Goal: Communication & Community: Answer question/provide support

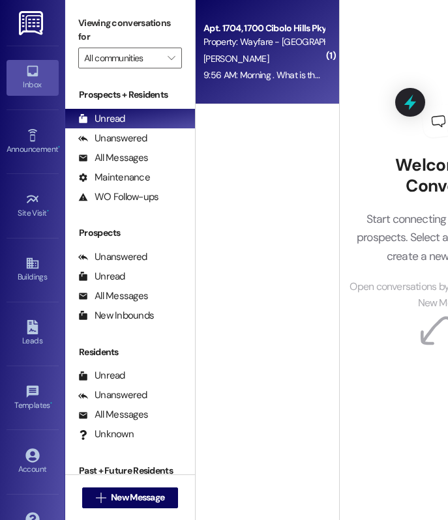
click at [280, 67] on div "9:56 AM: Morning . What is the website to pay the electric bill? 9:56 AM: Morni…" at bounding box center [263, 75] width 123 height 16
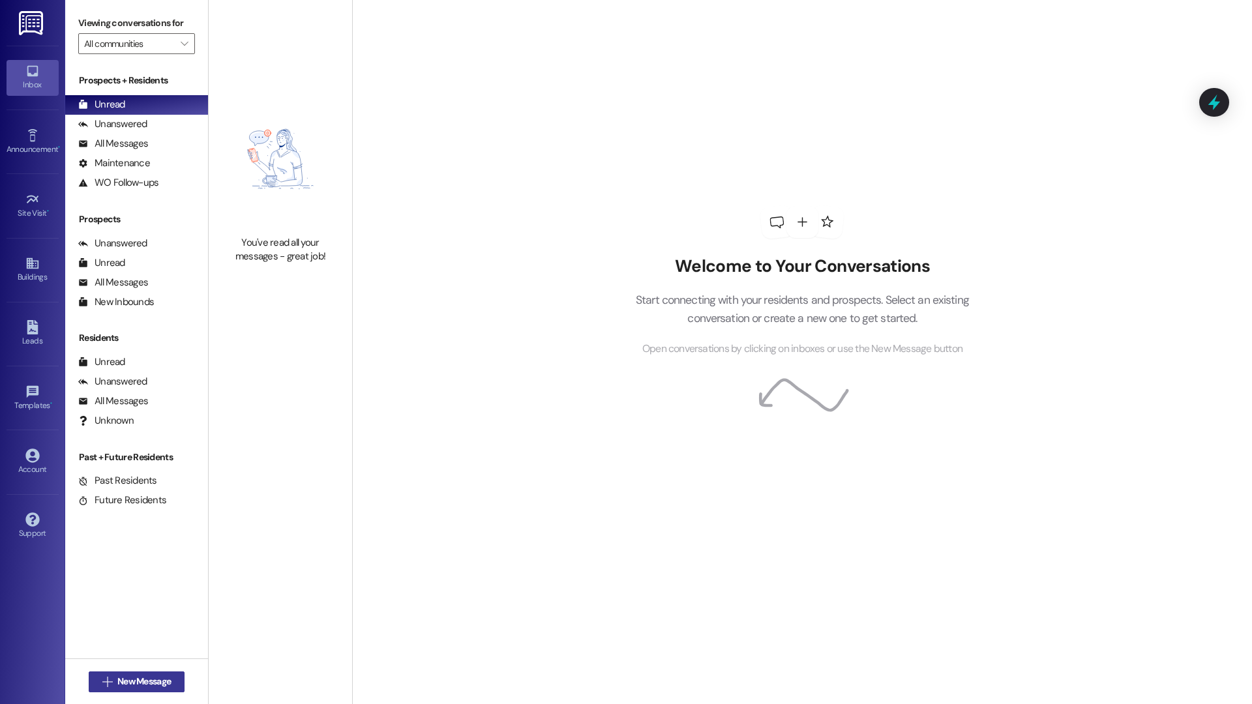
click at [163, 682] on span "New Message" at bounding box center [143, 682] width 53 height 14
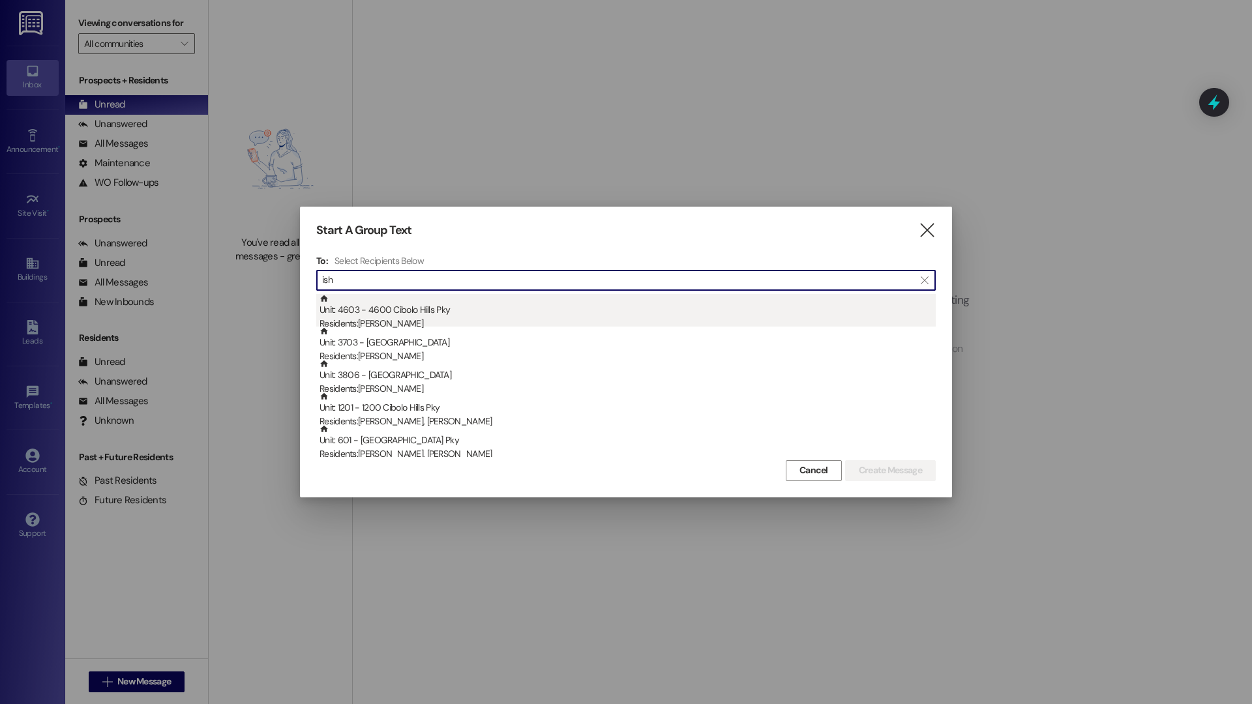
type input "ish"
click at [478, 319] on div "Residents: Ishmael Queen" at bounding box center [627, 324] width 616 height 14
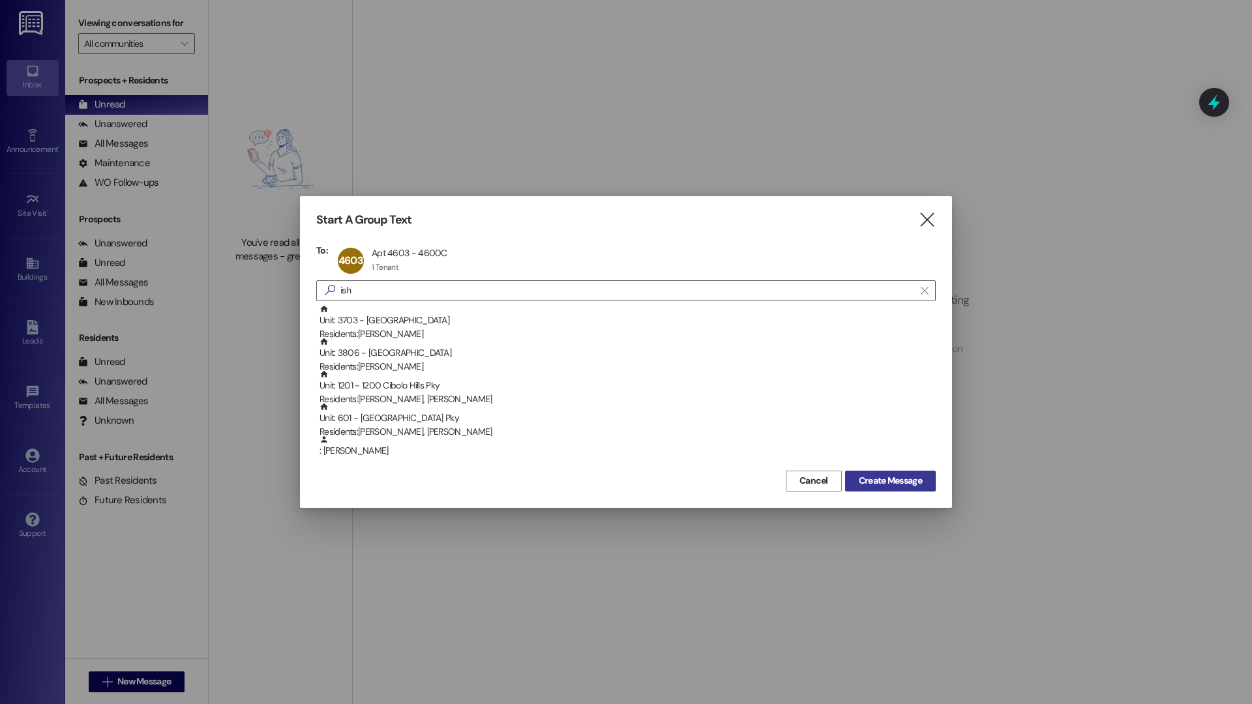
click at [856, 489] on button "Create Message" at bounding box center [890, 481] width 91 height 21
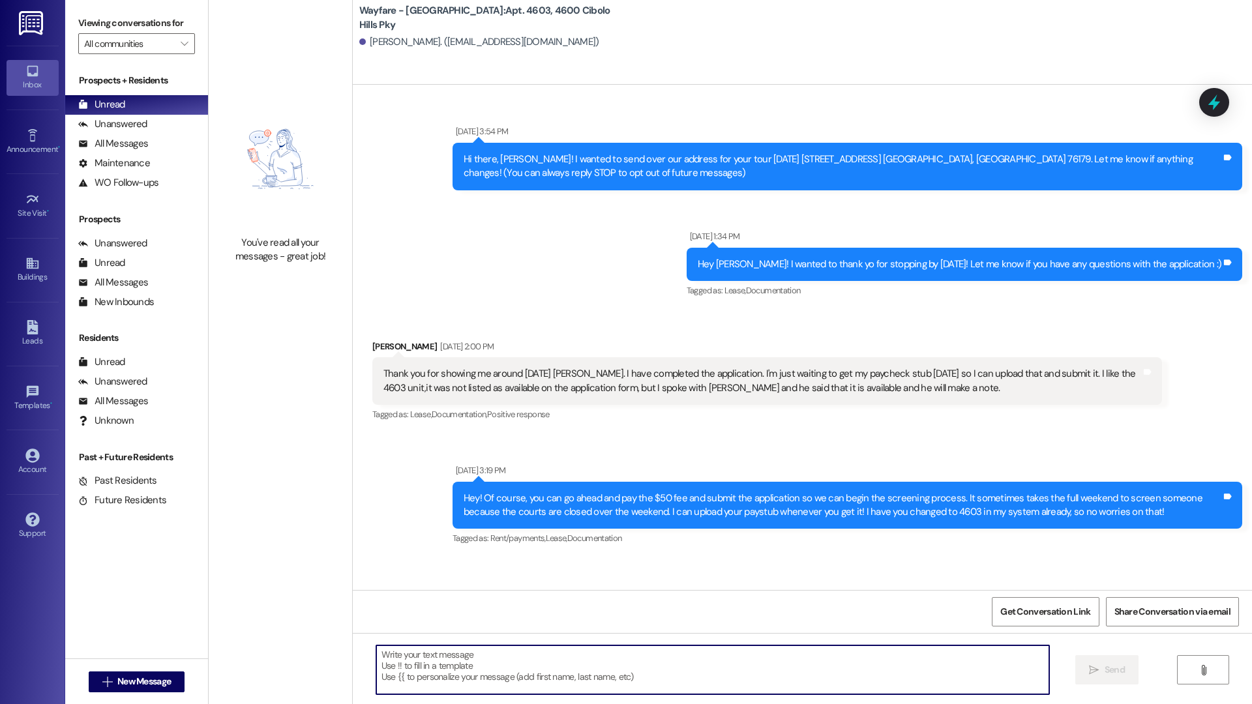
click at [731, 664] on textarea at bounding box center [712, 669] width 673 height 49
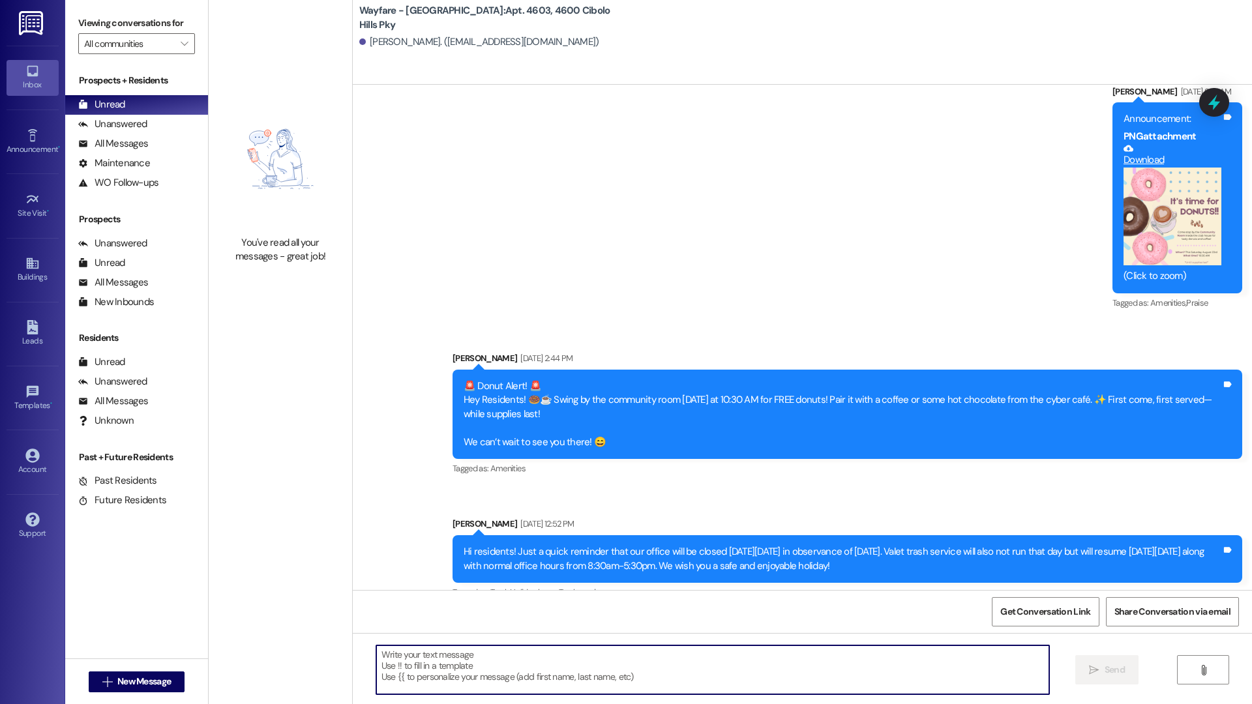
scroll to position [28947, 0]
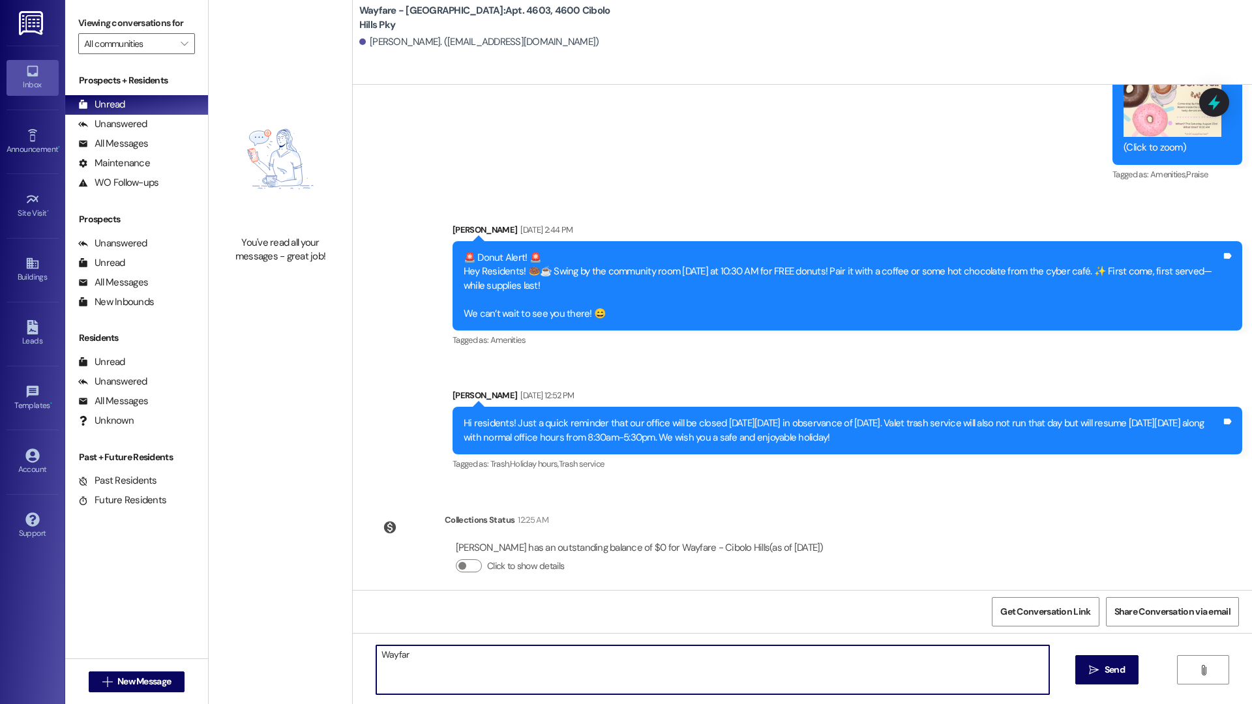
type textarea "Wayfare"
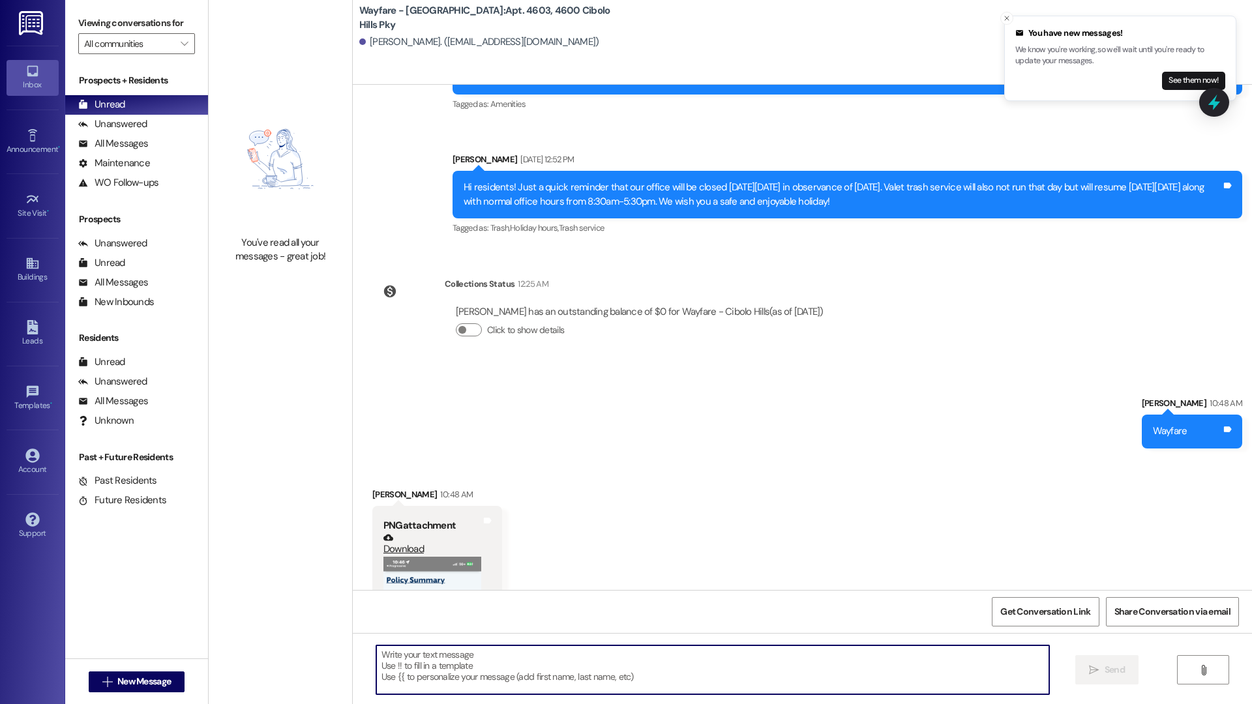
scroll to position [29386, 0]
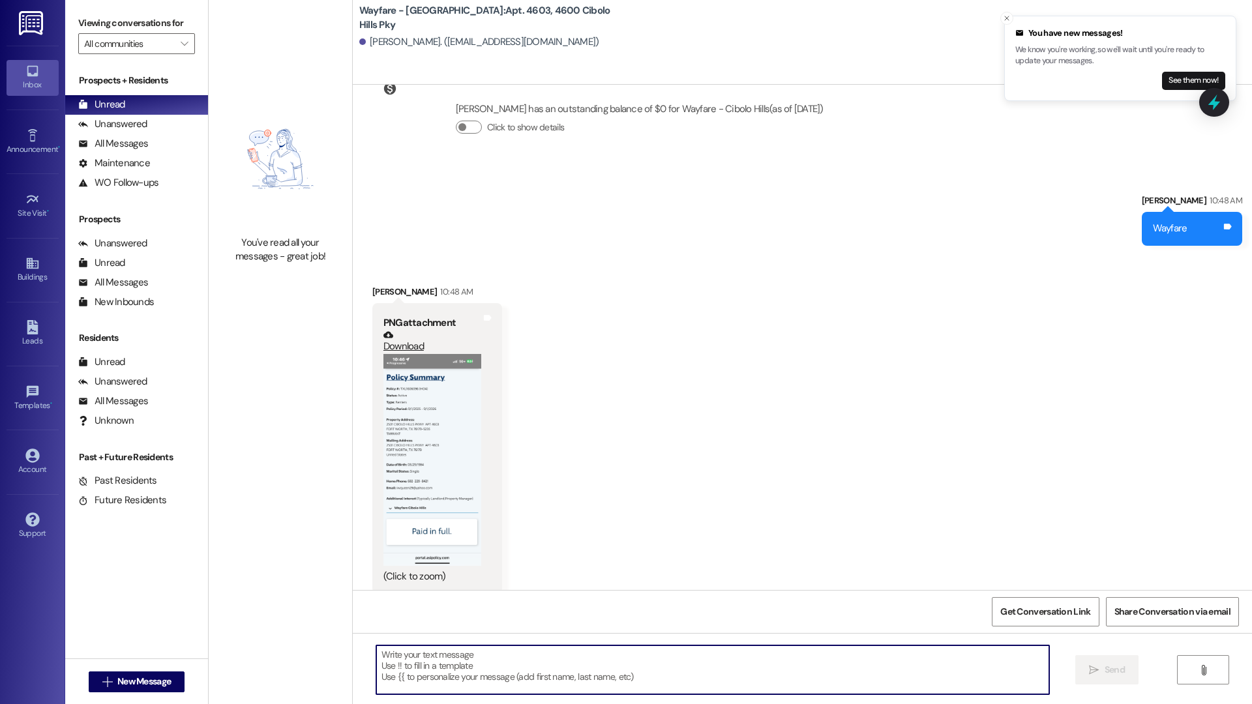
click at [439, 450] on button "Zoom image" at bounding box center [432, 460] width 98 height 212
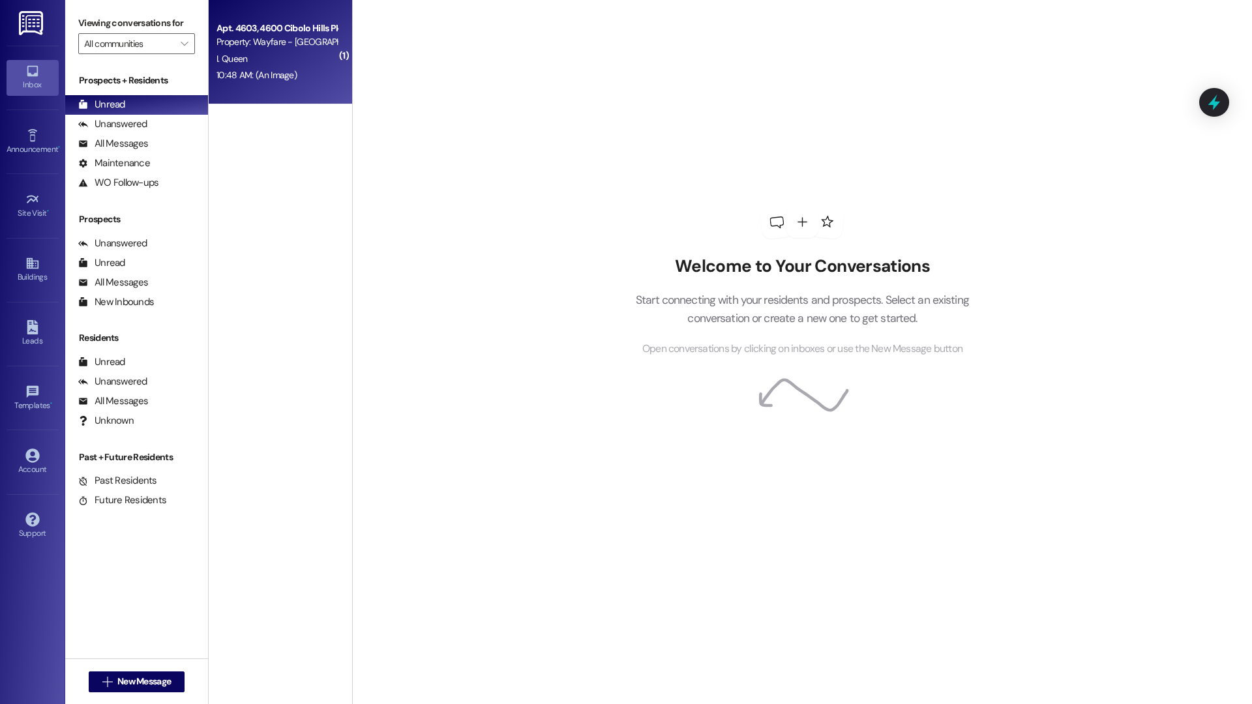
click at [296, 77] on div "10:48 AM: (An Image) 10:48 AM: (An Image)" at bounding box center [276, 75] width 123 height 16
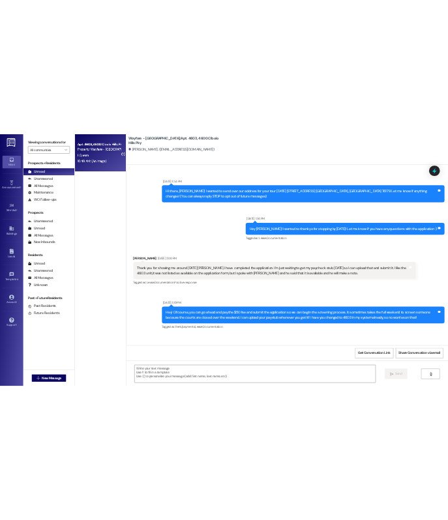
scroll to position [29474, 0]
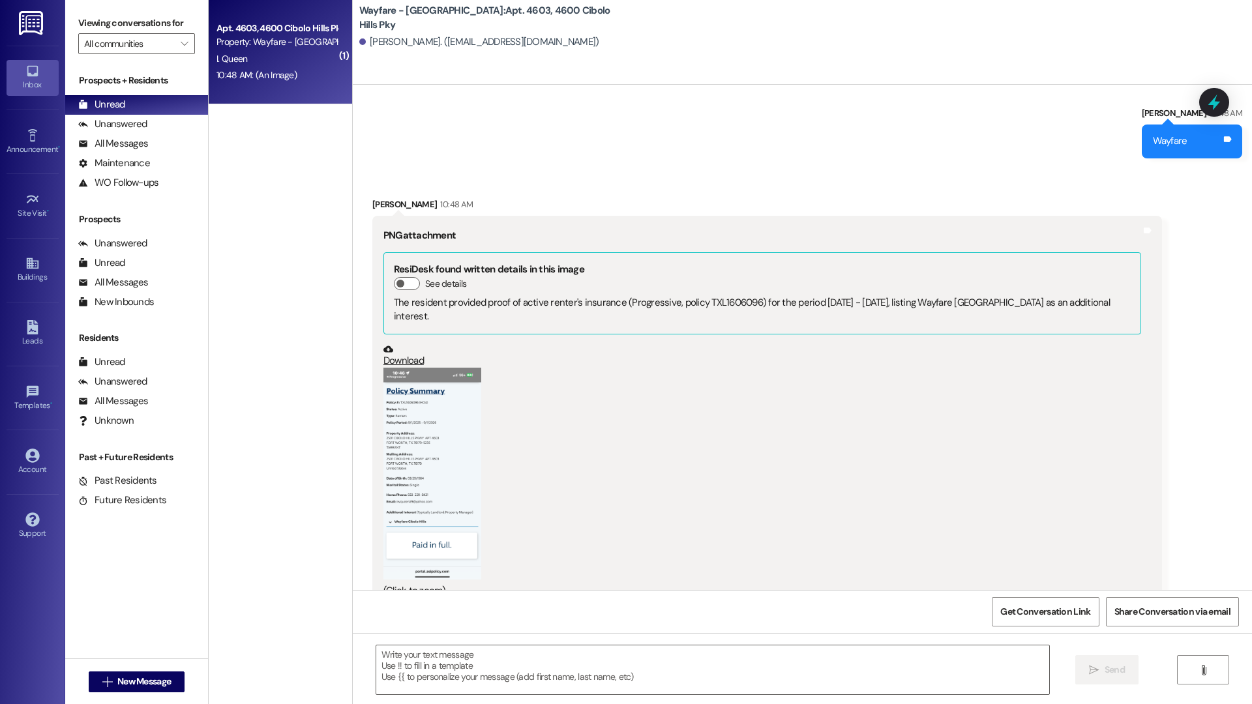
click at [403, 403] on button "Zoom image" at bounding box center [432, 474] width 98 height 212
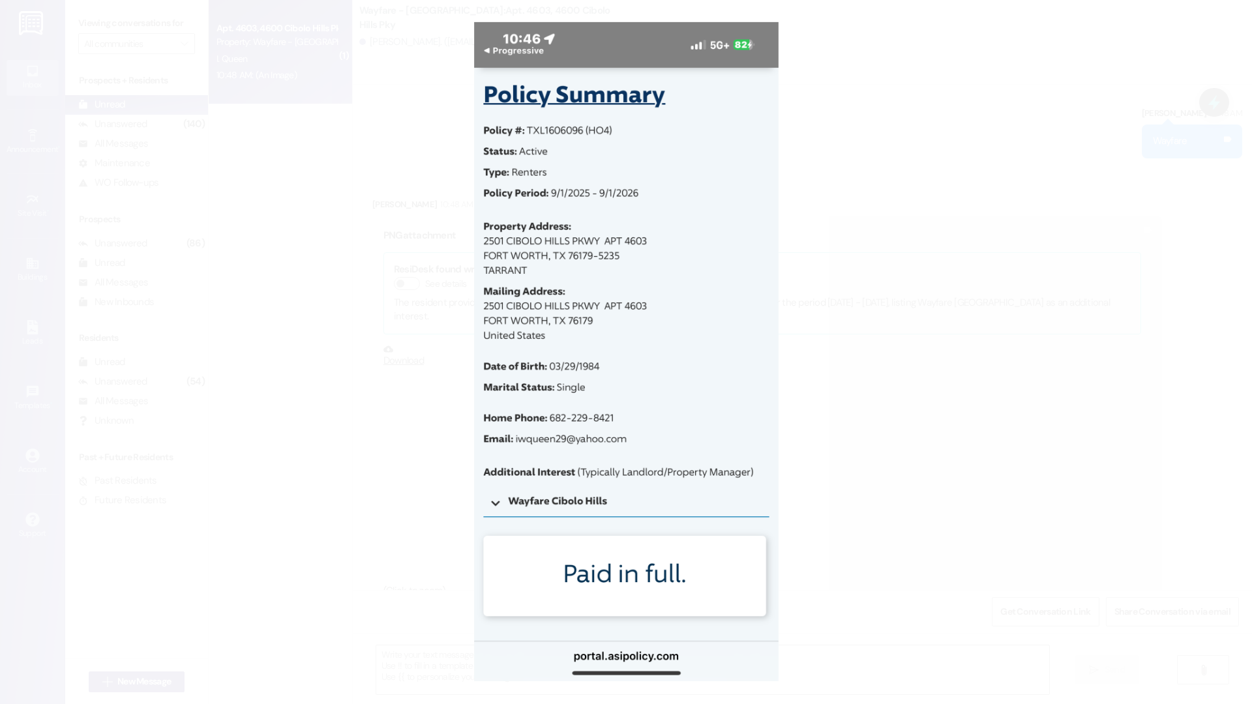
click at [1135, 336] on button "Unzoom image" at bounding box center [626, 352] width 1252 height 704
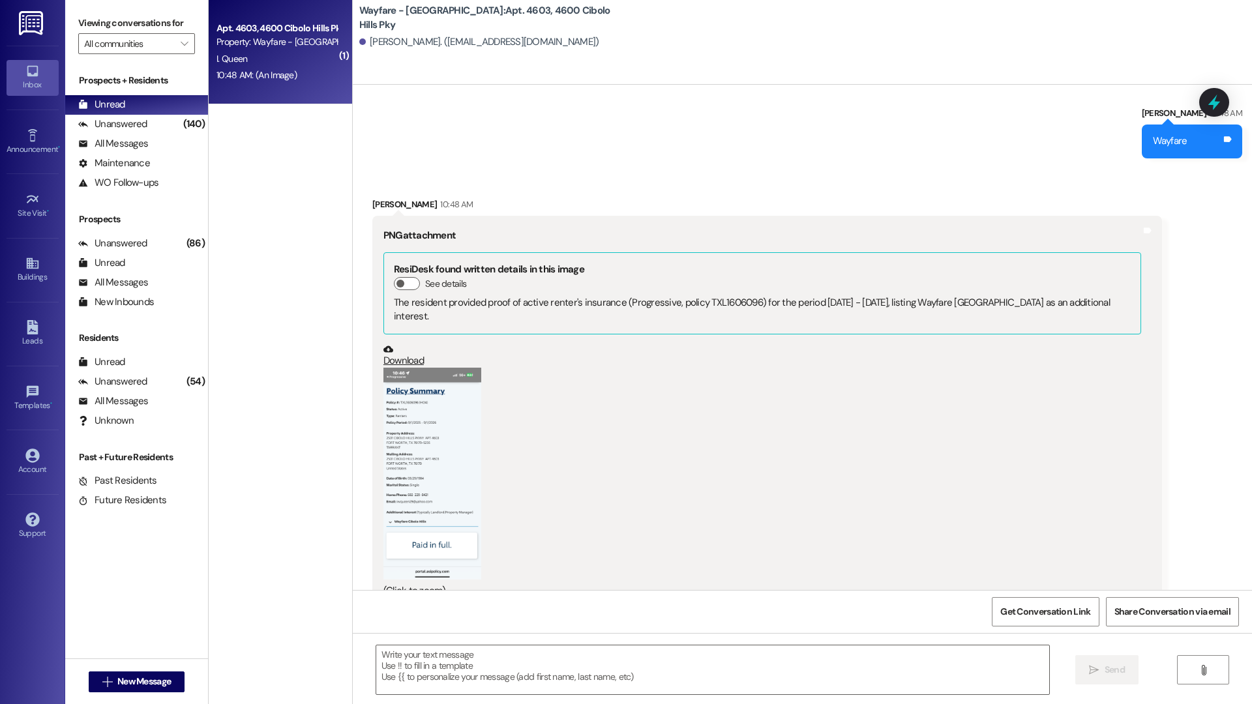
click at [432, 467] on button "Zoom image" at bounding box center [432, 474] width 98 height 212
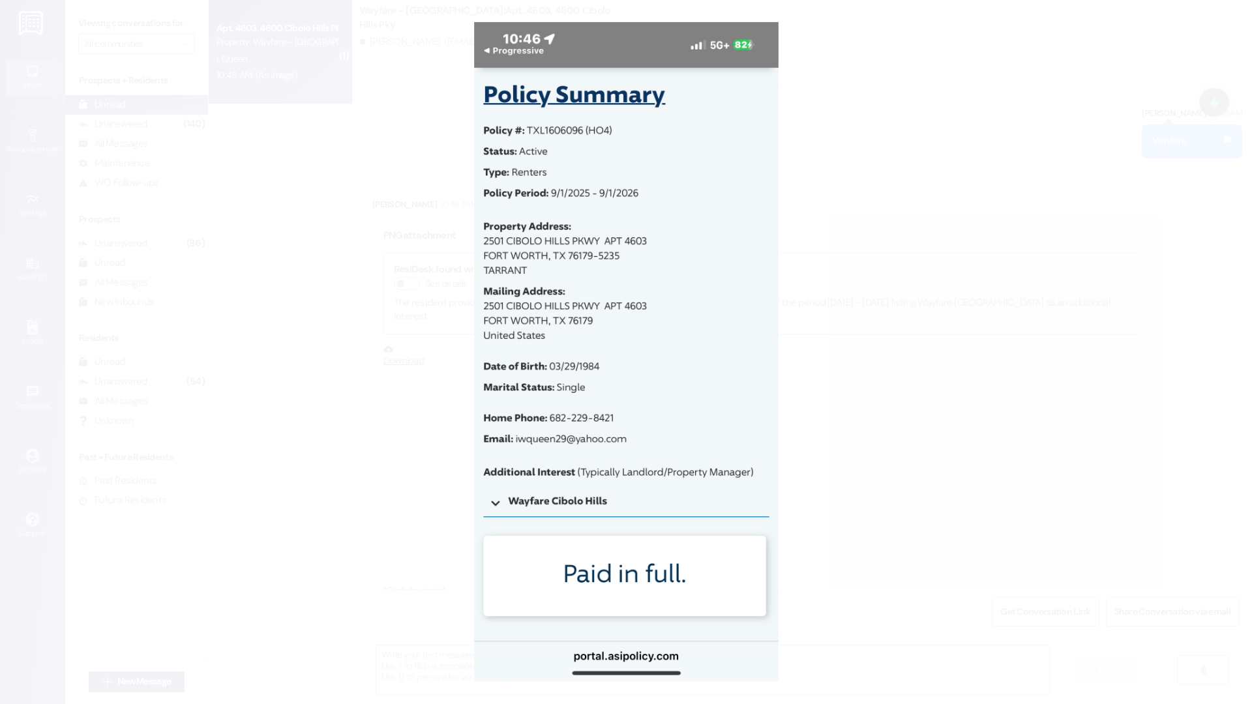
click at [834, 243] on button "Unzoom image" at bounding box center [626, 352] width 1252 height 704
